Goal: Use online tool/utility: Utilize a website feature to perform a specific function

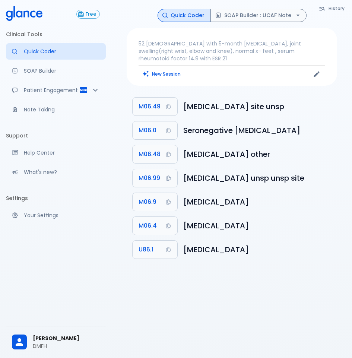
click at [348, 125] on div "History Quick Coder SOAP Builder : UCAF Note 52 [DEMOGRAPHIC_DATA] with 5-month…" at bounding box center [232, 188] width 240 height 376
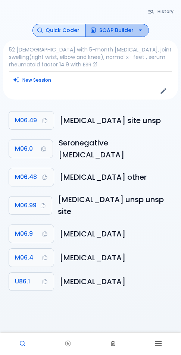
click at [113, 33] on button "SOAP Builder" at bounding box center [116, 30] width 63 height 13
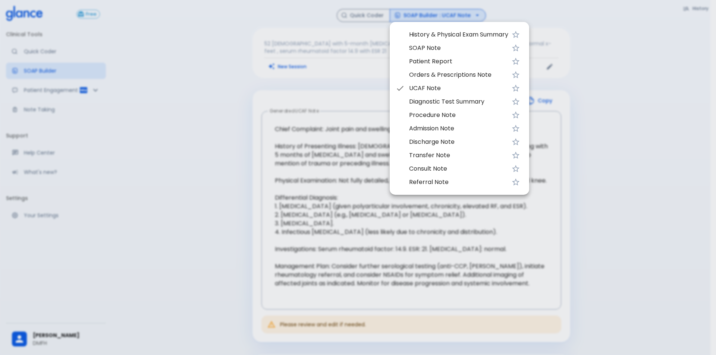
click at [591, 36] on div at bounding box center [358, 177] width 716 height 355
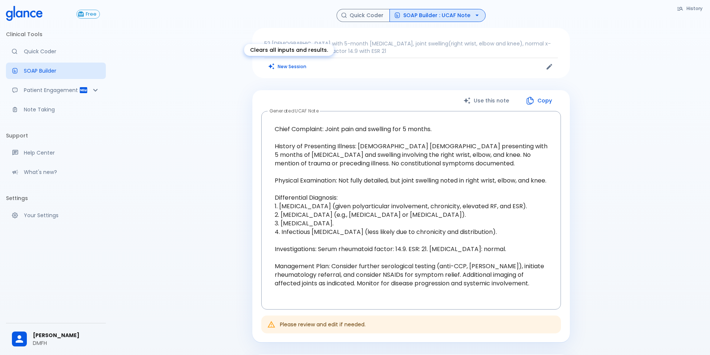
click at [302, 68] on button "New Session" at bounding box center [287, 66] width 47 height 11
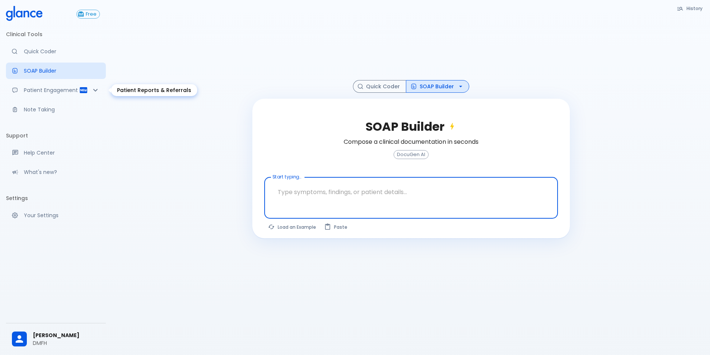
click at [94, 92] on icon "Patient Reports & Referrals" at bounding box center [95, 90] width 9 height 9
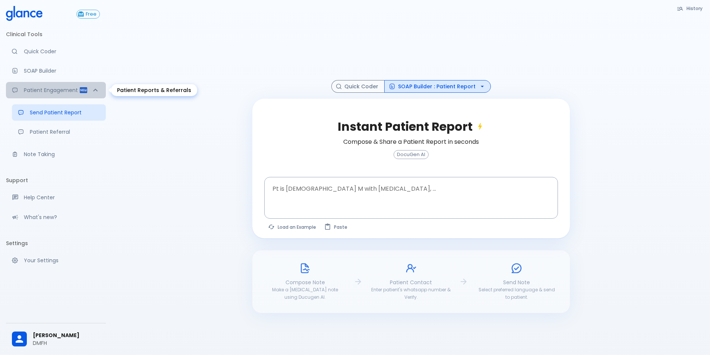
click at [94, 92] on icon "Patient Reports & Referrals" at bounding box center [95, 90] width 9 height 9
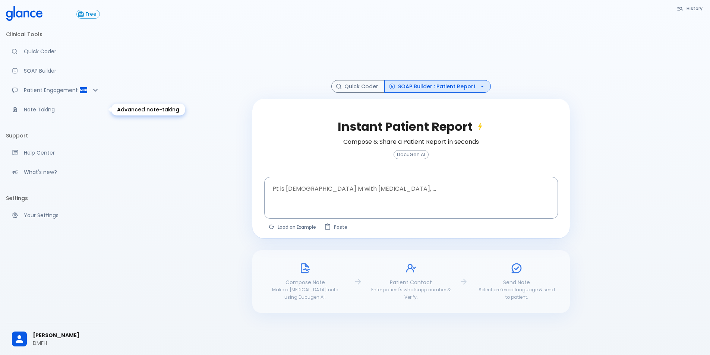
click at [45, 111] on p "Note Taking" at bounding box center [62, 109] width 76 height 7
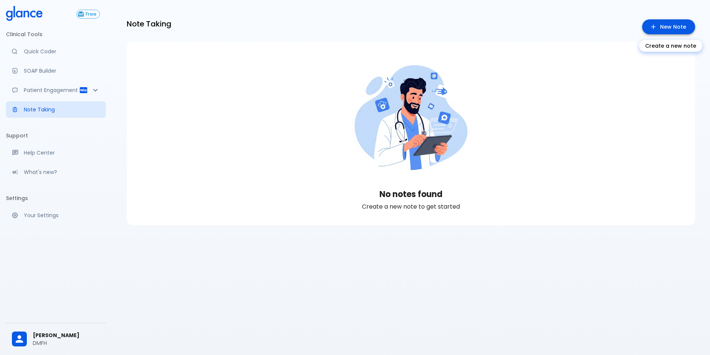
click at [674, 26] on link "New Note" at bounding box center [668, 26] width 53 height 15
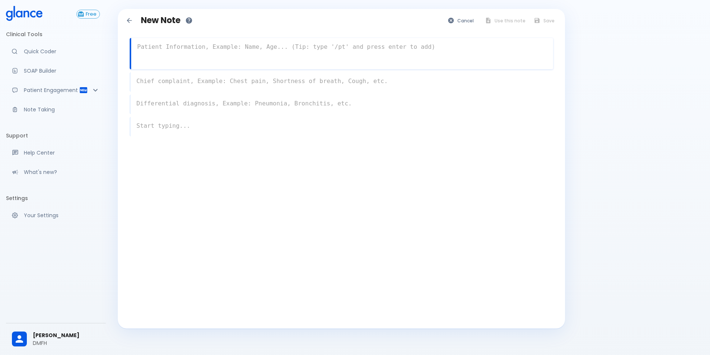
click at [212, 53] on textarea at bounding box center [342, 47] width 422 height 15
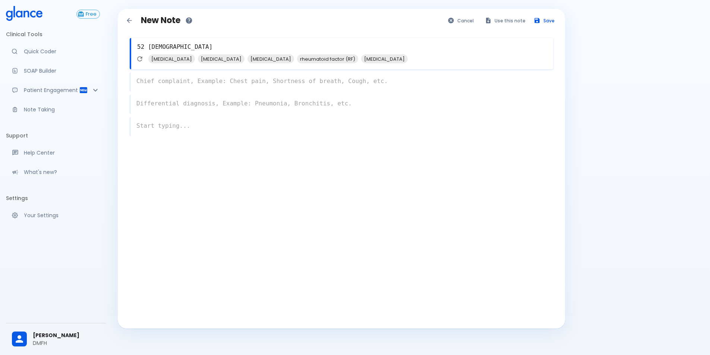
type textarea "52 [DEMOGRAPHIC_DATA]"
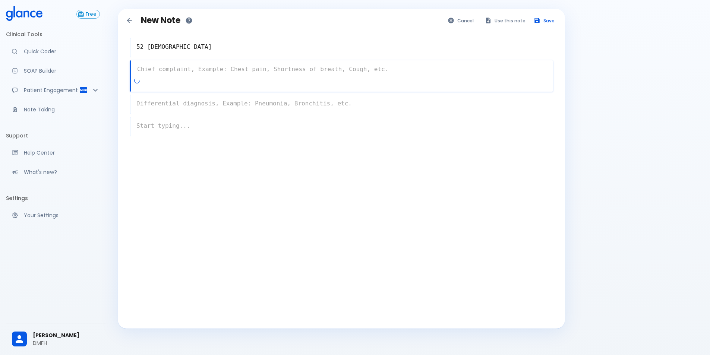
click at [207, 85] on div "x" at bounding box center [341, 75] width 423 height 31
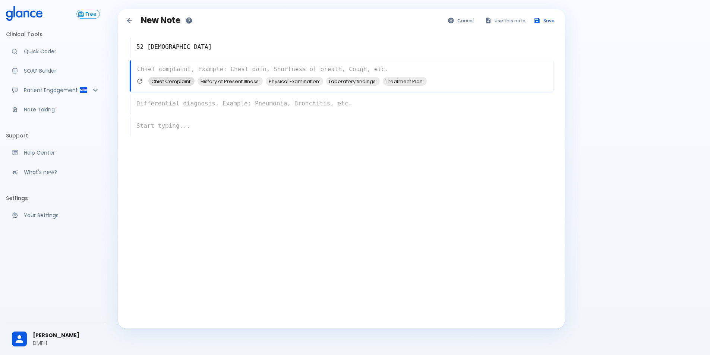
click at [183, 81] on span "Chief Complaint:" at bounding box center [171, 81] width 46 height 9
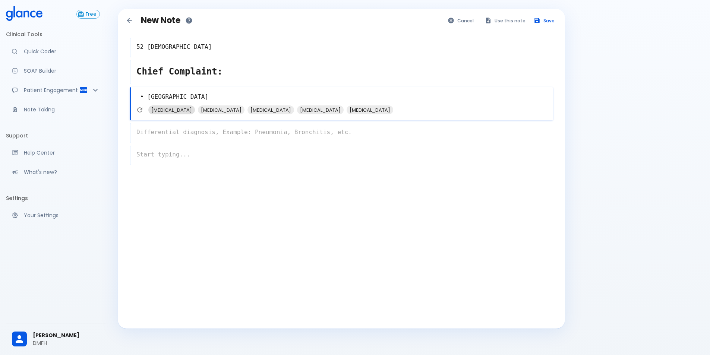
click at [166, 111] on span "[MEDICAL_DATA]" at bounding box center [171, 110] width 47 height 9
type textarea "• [MEDICAL_DATA] + fatigue and no swelling"
click at [201, 73] on textarea "Chief Complaint:" at bounding box center [341, 71] width 423 height 19
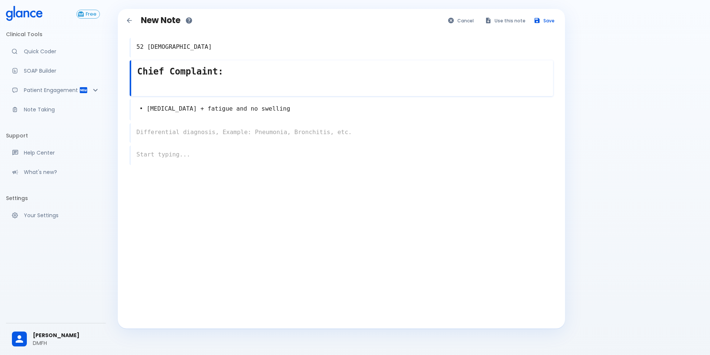
click at [185, 111] on div "• [MEDICAL_DATA] + fatigue and no swelling x" at bounding box center [341, 109] width 423 height 21
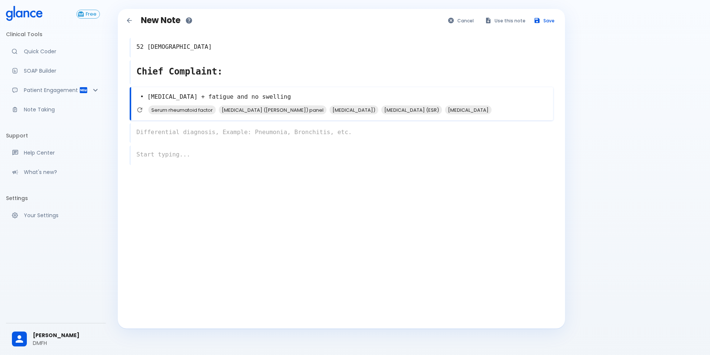
click at [202, 71] on textarea "Chief Complaint:" at bounding box center [341, 71] width 423 height 19
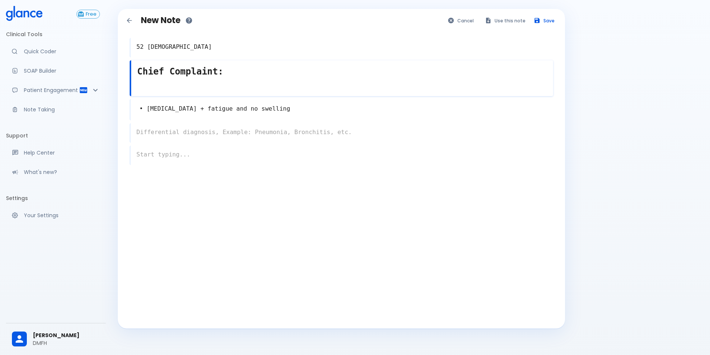
click at [205, 106] on div "• [MEDICAL_DATA] + fatigue and no swelling x" at bounding box center [341, 109] width 423 height 21
click at [210, 72] on textarea "Chief Complaint:" at bounding box center [342, 71] width 422 height 19
click at [233, 73] on textarea "Chief Complaint:" at bounding box center [342, 71] width 422 height 19
click at [214, 69] on textarea "Chief Complaint:pain" at bounding box center [342, 71] width 422 height 19
click at [253, 75] on textarea "Chief Complaint: pain" at bounding box center [342, 71] width 422 height 19
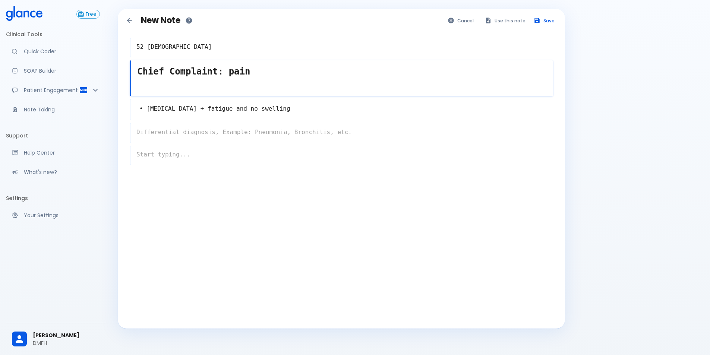
type textarea "Chief Complaint: pain"
click at [208, 90] on div "Chief Complaint: pain x" at bounding box center [341, 78] width 423 height 36
click at [212, 102] on textarea "• [MEDICAL_DATA] + fatigue and no swelling" at bounding box center [341, 109] width 423 height 17
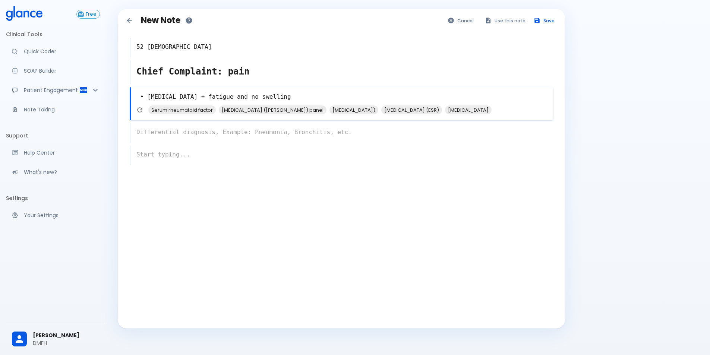
click at [277, 98] on textarea "• [MEDICAL_DATA] + fatigue and no swelling" at bounding box center [342, 97] width 422 height 17
drag, startPoint x: 287, startPoint y: 100, endPoint x: 125, endPoint y: 98, distance: 161.4
click at [125, 98] on div "52 [DEMOGRAPHIC_DATA] x Chief Complaint: pain x • [MEDICAL_DATA] + fatigue and …" at bounding box center [341, 119] width 435 height 187
click at [141, 108] on icon "Refresh suggestions" at bounding box center [138, 109] width 5 height 5
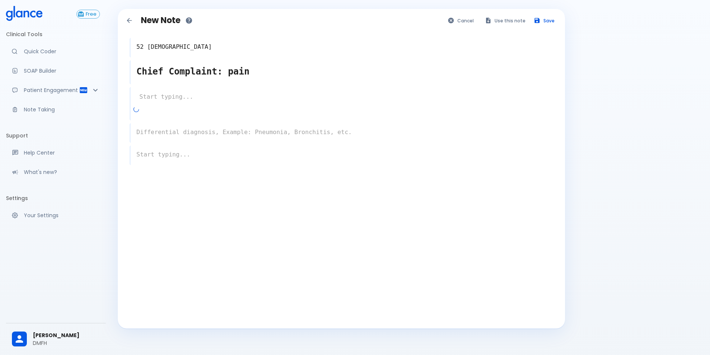
click at [172, 105] on div at bounding box center [343, 111] width 420 height 13
click at [278, 109] on span "[MEDICAL_DATA]" at bounding box center [270, 110] width 47 height 9
type textarea "[MEDICAL_DATA]"
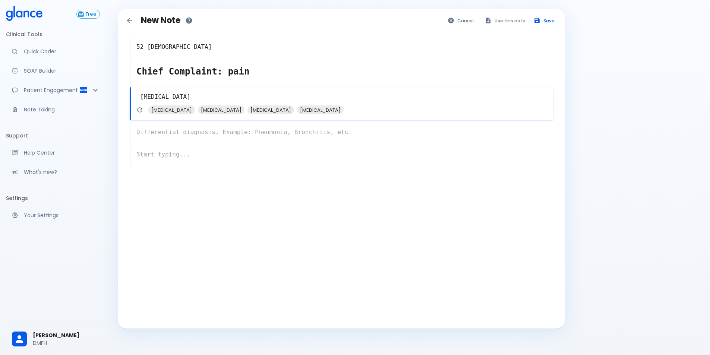
click at [183, 130] on div "x" at bounding box center [341, 132] width 423 height 19
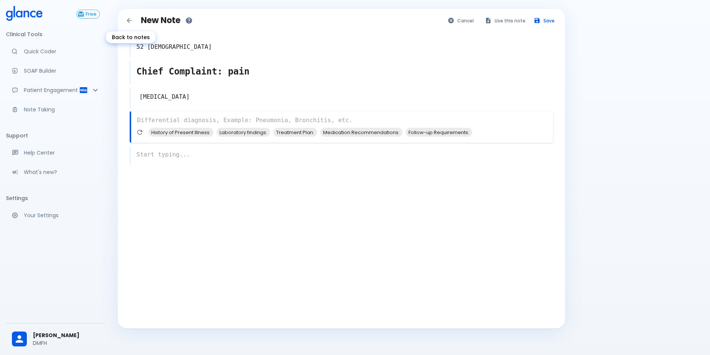
click at [129, 18] on icon "Back to notes" at bounding box center [129, 20] width 7 height 7
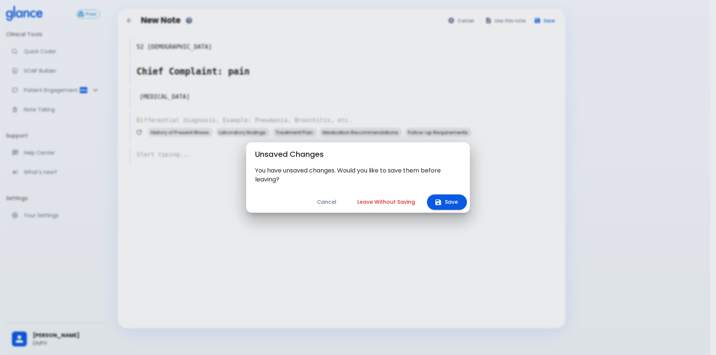
click at [406, 204] on button "Leave Without Saving" at bounding box center [386, 202] width 76 height 15
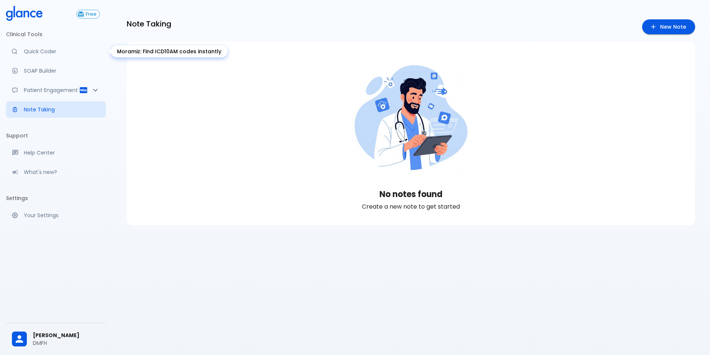
click at [37, 54] on p "Quick Coder" at bounding box center [62, 51] width 76 height 7
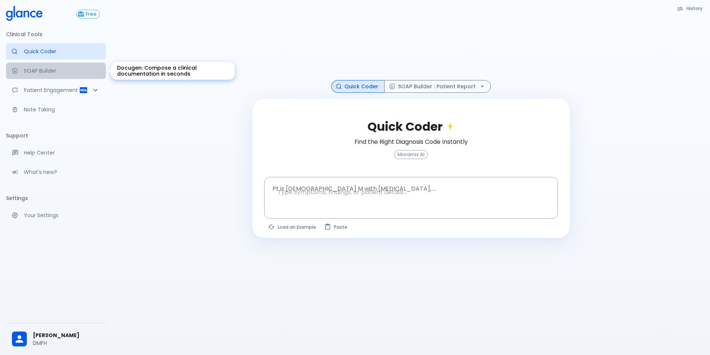
click at [54, 74] on p "SOAP Builder" at bounding box center [62, 70] width 76 height 7
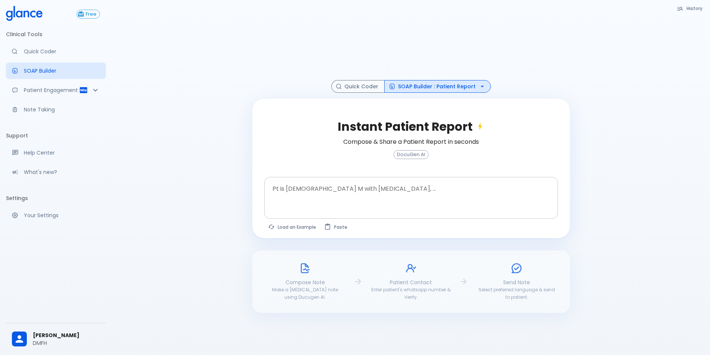
click at [308, 196] on textarea at bounding box center [411, 191] width 283 height 23
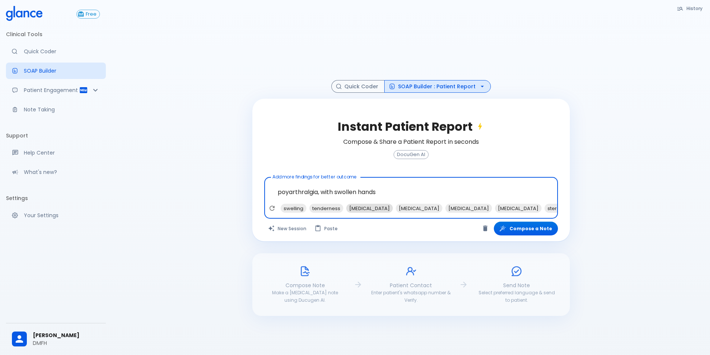
click at [369, 206] on span "[MEDICAL_DATA]" at bounding box center [369, 208] width 47 height 9
click at [312, 205] on span "[MEDICAL_DATA]" at bounding box center [304, 208] width 47 height 9
type textarea "poyarthralgia, with swollen hands , [MEDICAL_DATA], with skin rash and Raynaud …"
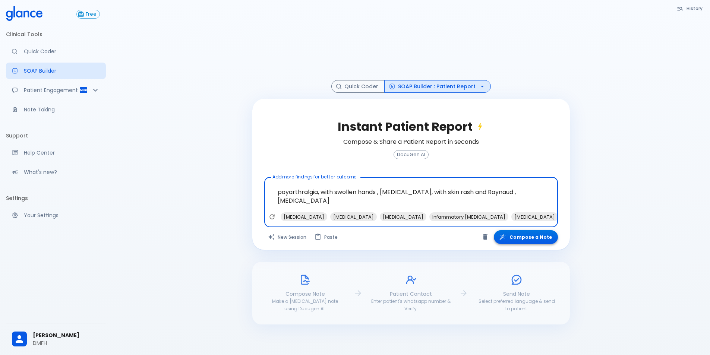
click at [540, 241] on button "Compose a Note" at bounding box center [526, 237] width 64 height 14
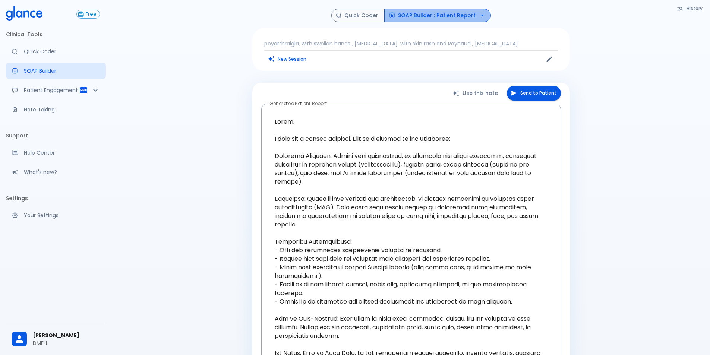
click at [480, 17] on icon "button" at bounding box center [482, 15] width 7 height 7
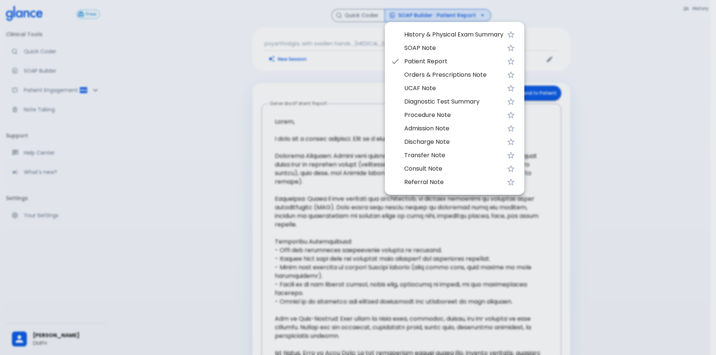
click at [448, 88] on span "UCAF Note" at bounding box center [453, 88] width 99 height 9
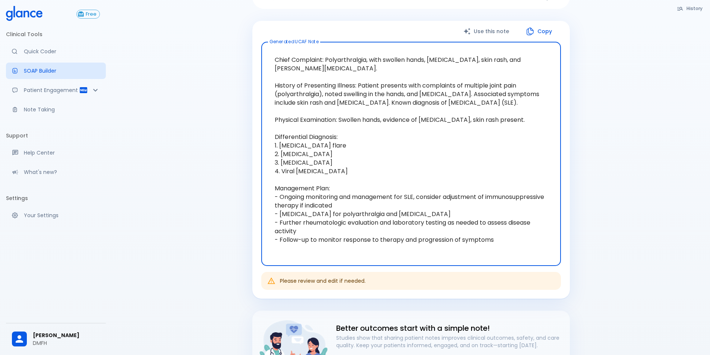
scroll to position [149, 0]
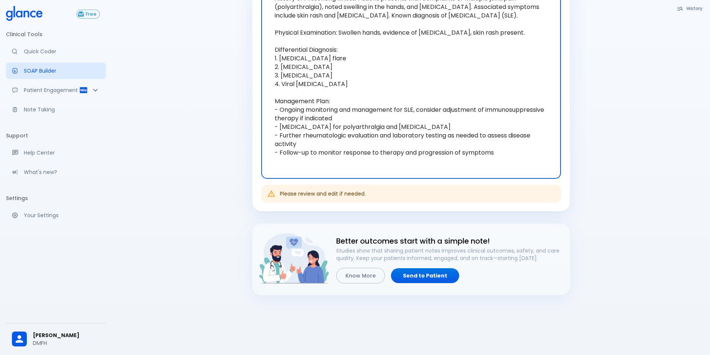
click at [0, 0] on icon "Please click to verify you’re human" at bounding box center [0, 0] width 0 height 0
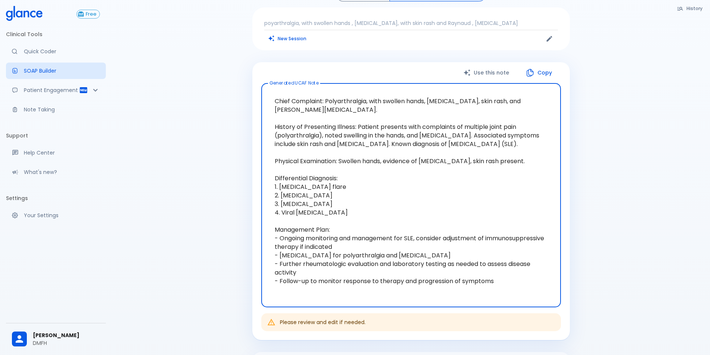
scroll to position [0, 0]
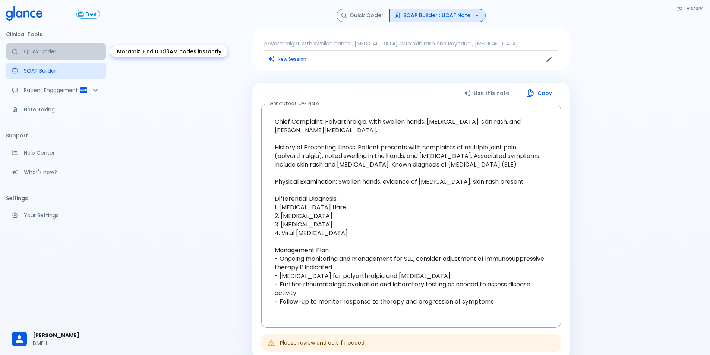
click at [42, 55] on p "Quick Coder" at bounding box center [62, 51] width 76 height 7
